Goal: Task Accomplishment & Management: Manage account settings

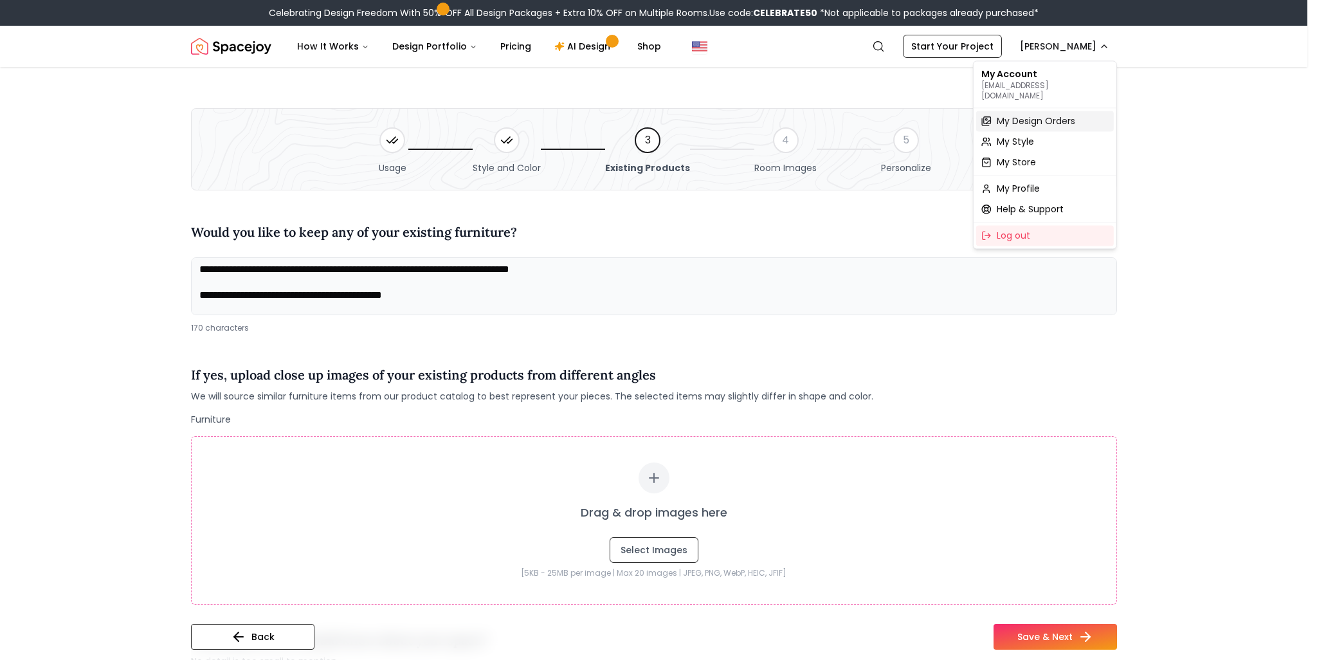
click at [1050, 114] on span "My Design Orders" at bounding box center [1036, 120] width 78 height 13
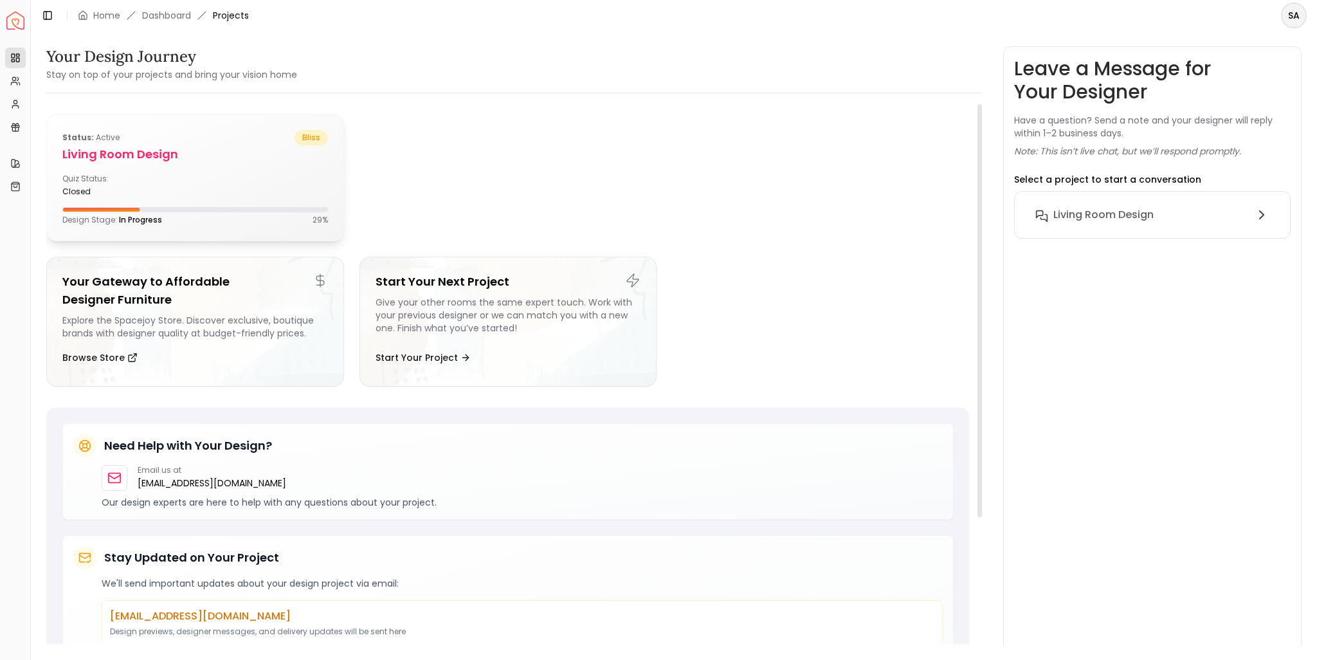
click at [275, 161] on h5 "Living Room design" at bounding box center [195, 154] width 266 height 18
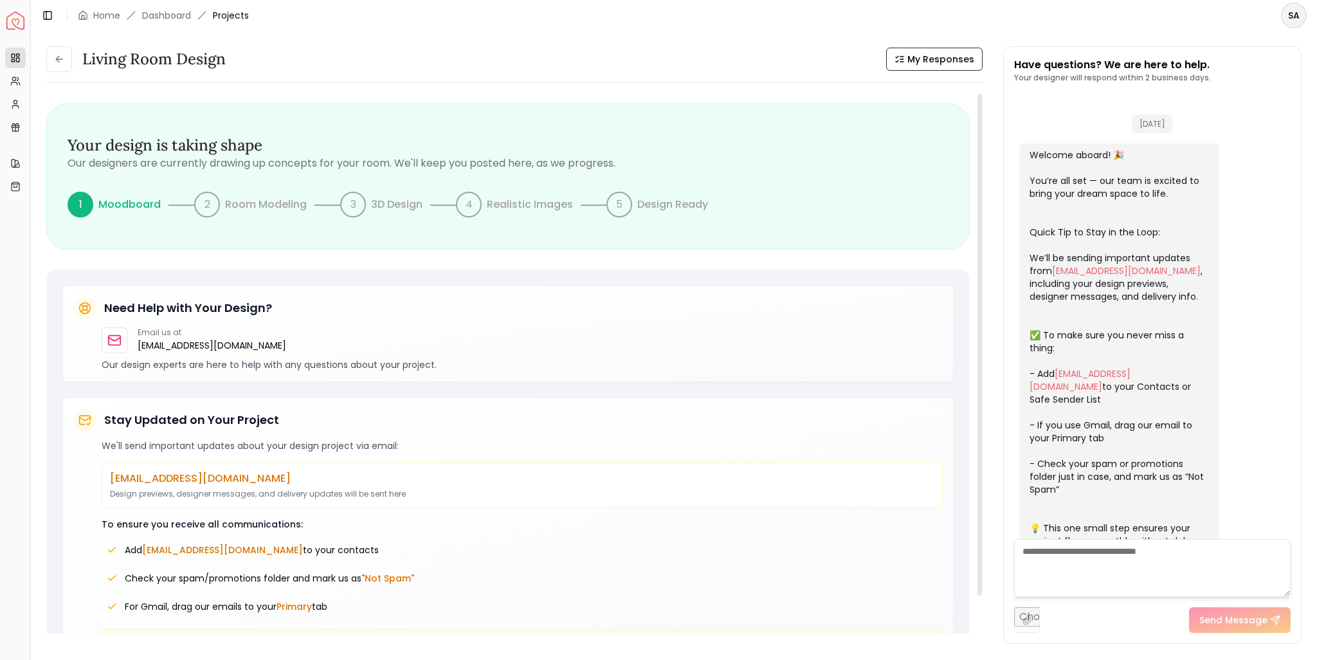
scroll to position [1590, 0]
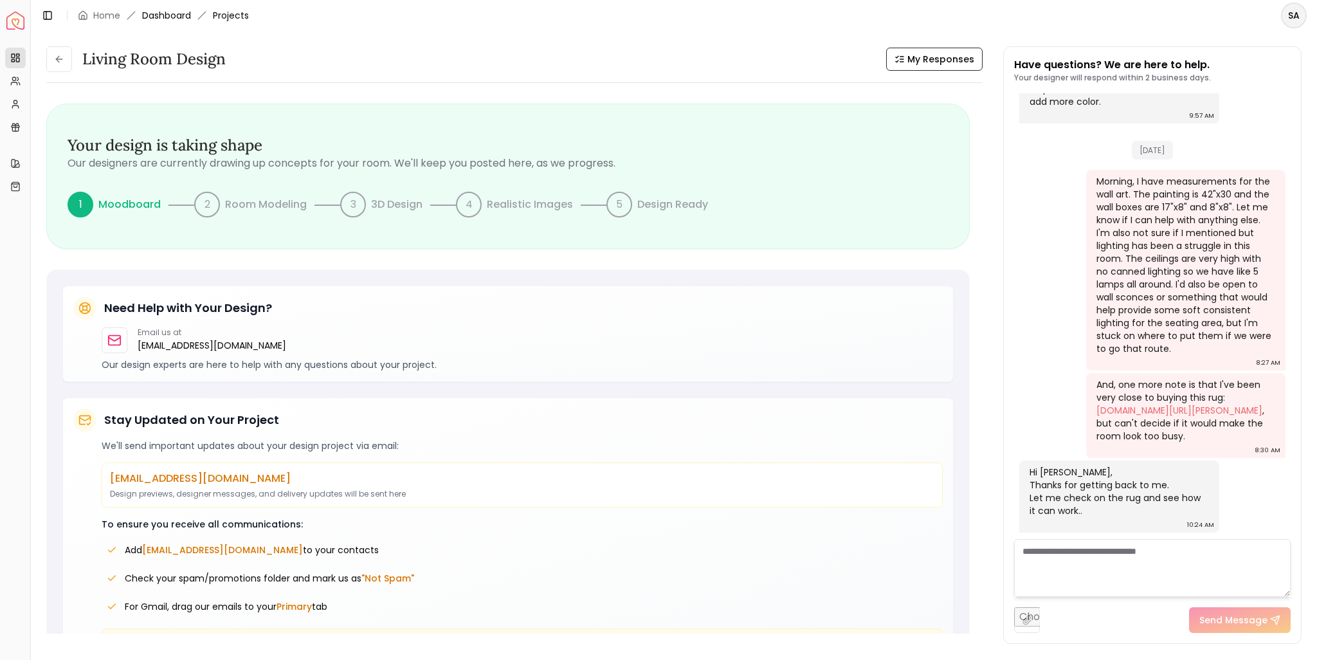
click at [172, 13] on link "Dashboard" at bounding box center [166, 15] width 49 height 13
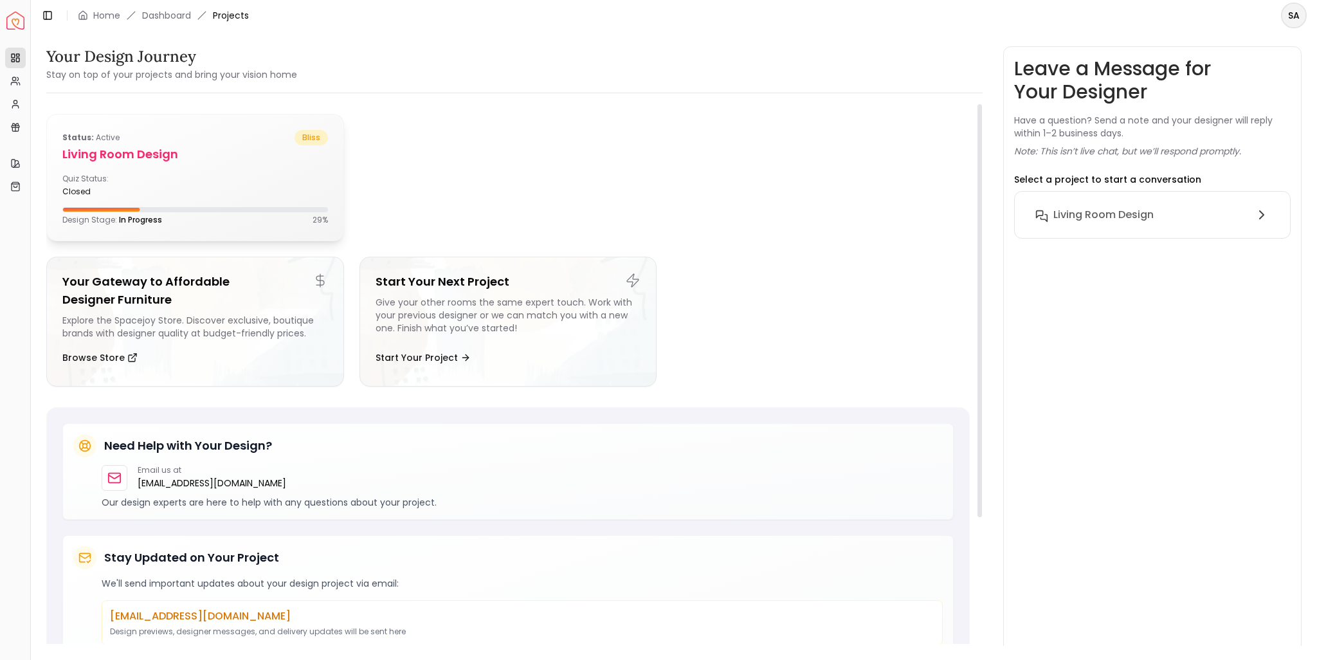
click at [235, 188] on div "Quiz Status: closed" at bounding box center [195, 185] width 266 height 23
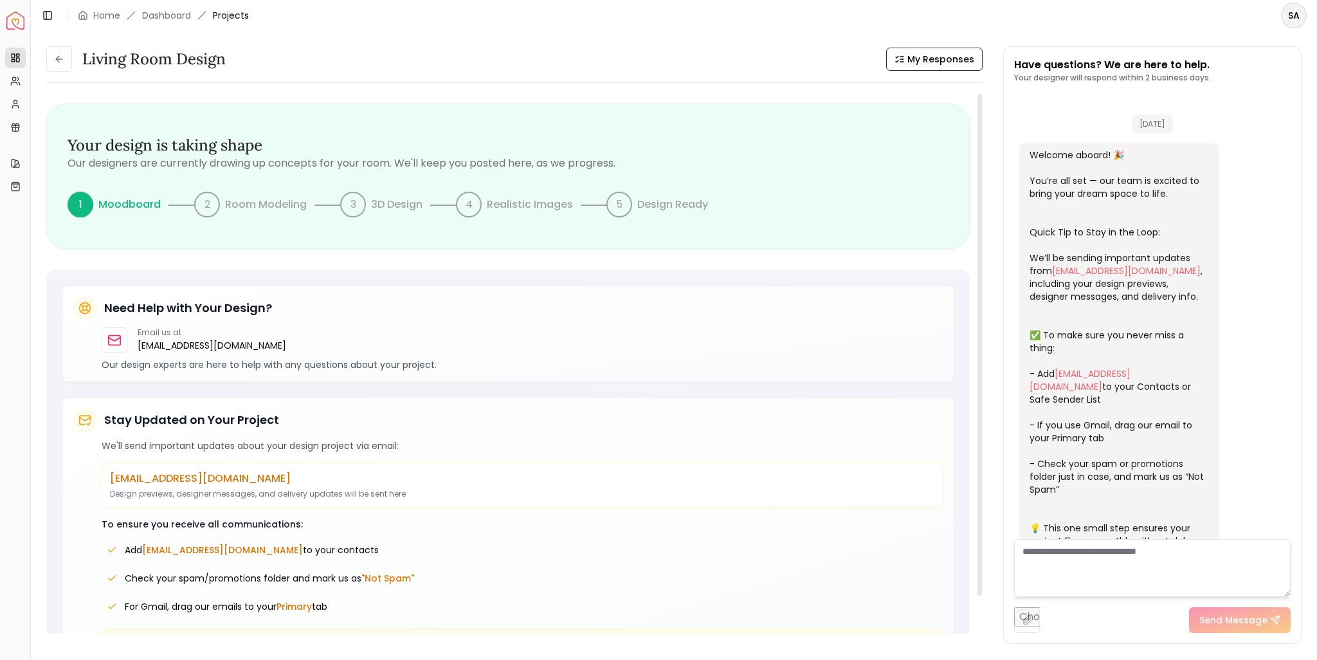
scroll to position [1590, 0]
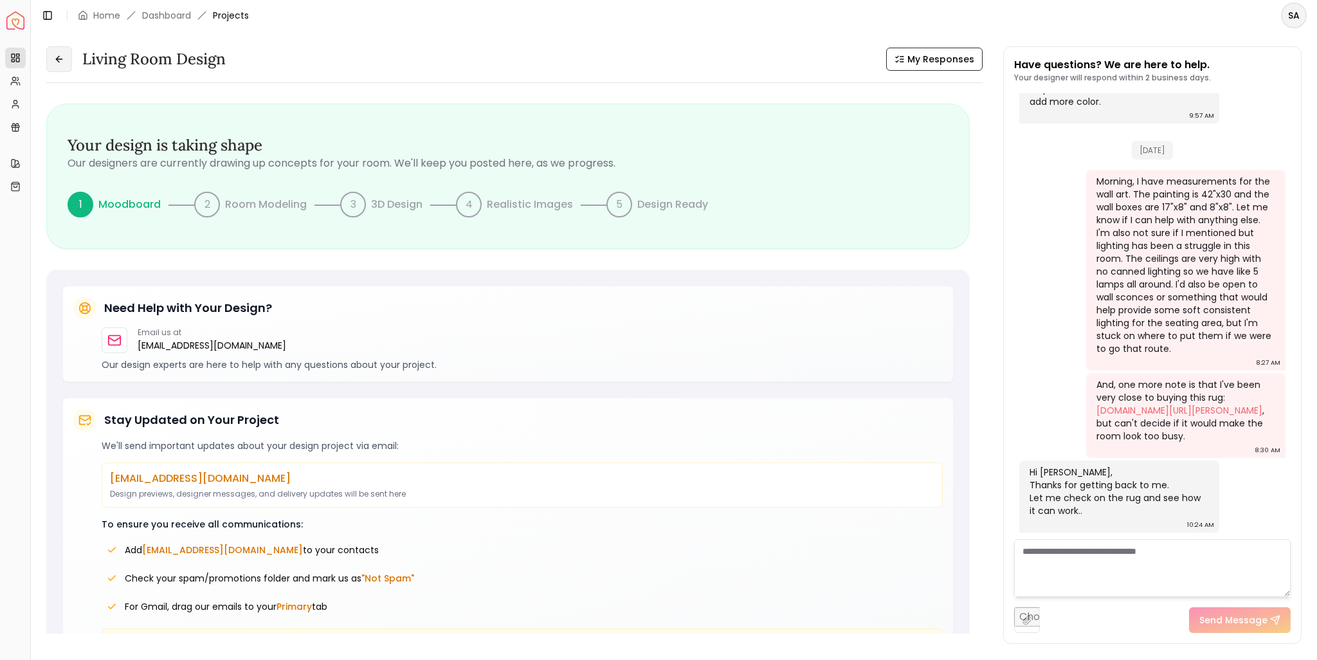
click at [55, 62] on icon at bounding box center [59, 59] width 10 height 10
